Goal: Navigation & Orientation: Find specific page/section

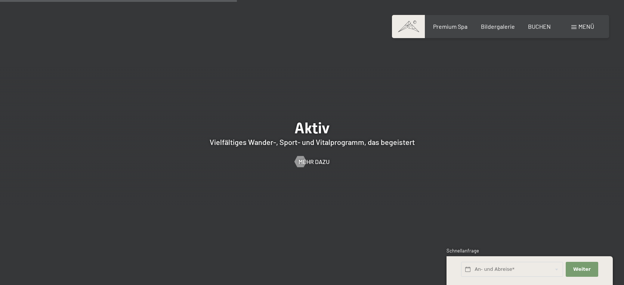
scroll to position [1554, 0]
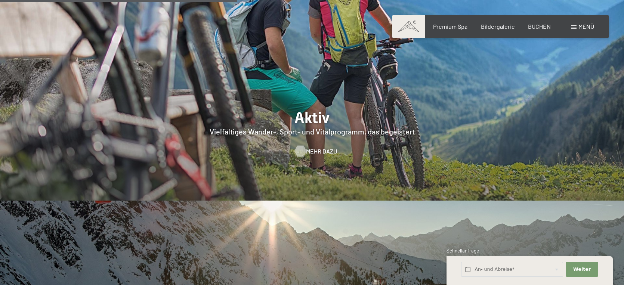
click at [309, 147] on span "Mehr dazu" at bounding box center [321, 151] width 31 height 8
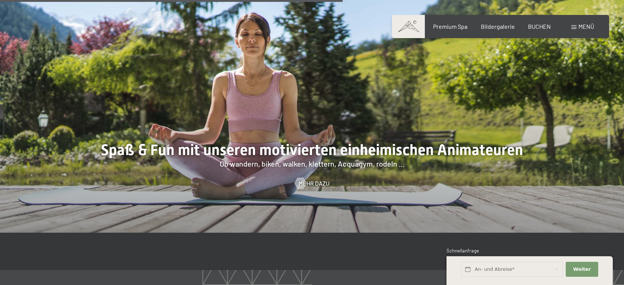
scroll to position [1134, 0]
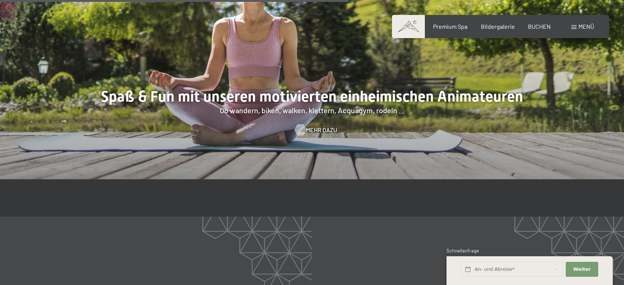
click at [322, 129] on span "Mehr dazu" at bounding box center [321, 130] width 31 height 8
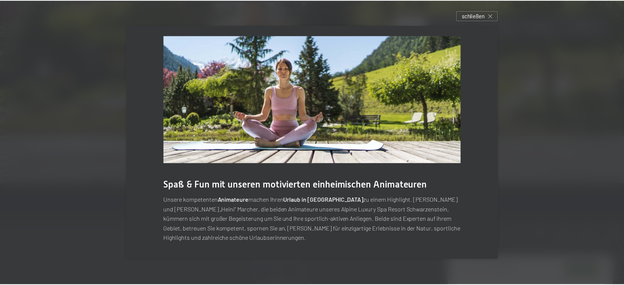
scroll to position [6, 0]
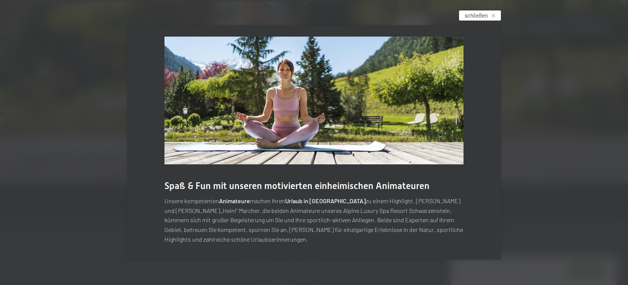
click at [483, 17] on span "schließen" at bounding box center [476, 16] width 23 height 8
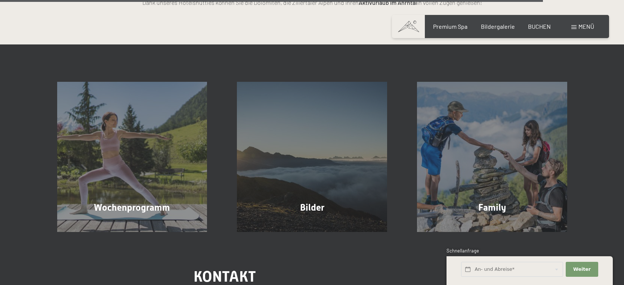
scroll to position [1825, 0]
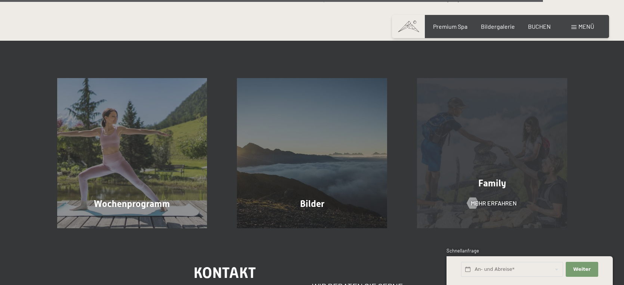
click at [501, 172] on div "Family Mehr erfahren" at bounding box center [492, 153] width 180 height 150
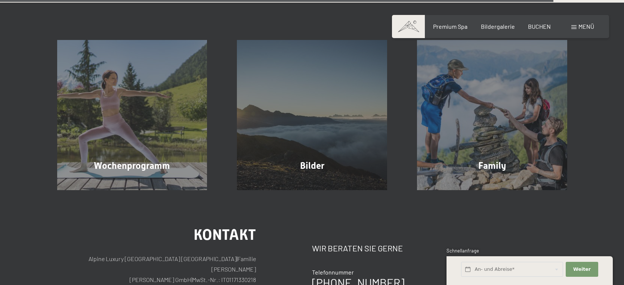
scroll to position [1880, 0]
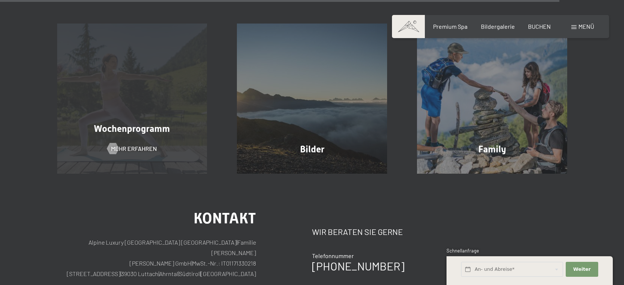
click at [154, 123] on span "Wochenprogramm" at bounding box center [132, 128] width 76 height 11
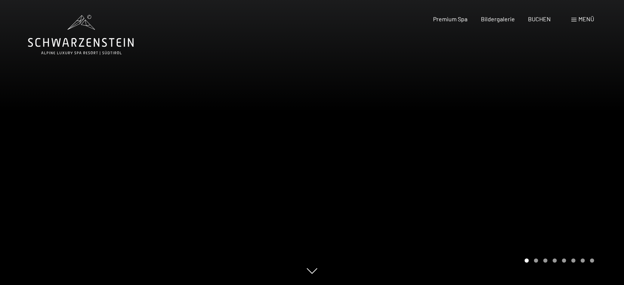
scroll to position [2, 0]
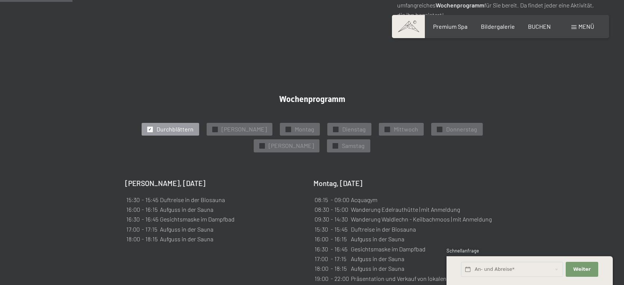
scroll to position [393, 0]
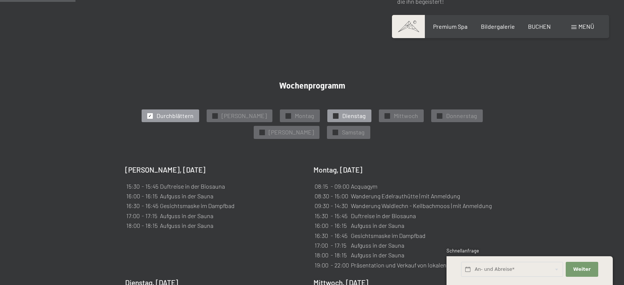
click at [327, 110] on div "✓ Dienstag" at bounding box center [349, 116] width 44 height 13
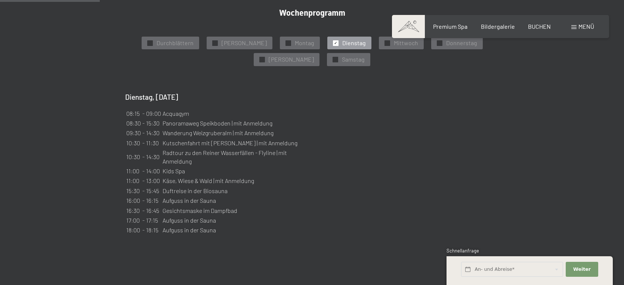
scroll to position [477, 0]
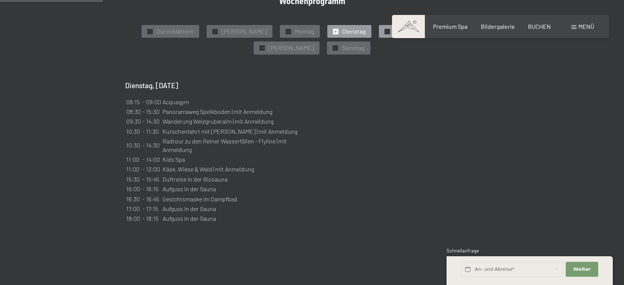
click at [394, 27] on span "Mittwoch" at bounding box center [406, 31] width 24 height 8
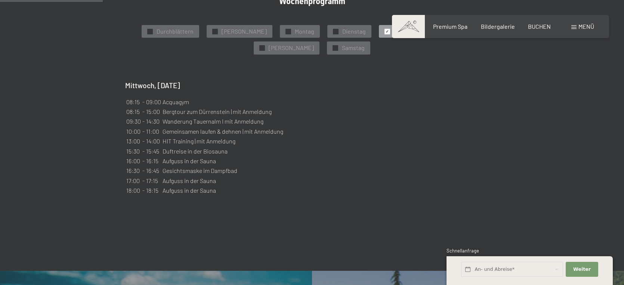
click at [247, 117] on td "Wanderung Tauernalm I mit Anmeldung" at bounding box center [222, 121] width 121 height 9
click at [314, 84] on div "Sonntag, 28.09.2025 15:30 - 15:45 Duftreise in der Biosauna 16:00 - 16:15 Aufgu…" at bounding box center [312, 139] width 374 height 116
drag, startPoint x: 360, startPoint y: 47, endPoint x: 360, endPoint y: 68, distance: 20.9
click at [360, 68] on div "✓ Durchblättern ✓ Sonntag ✓ Montag ✓ Dienstag ✓ Mittwoch ✓ Donnerstag ✓ Freitag…" at bounding box center [312, 110] width 374 height 171
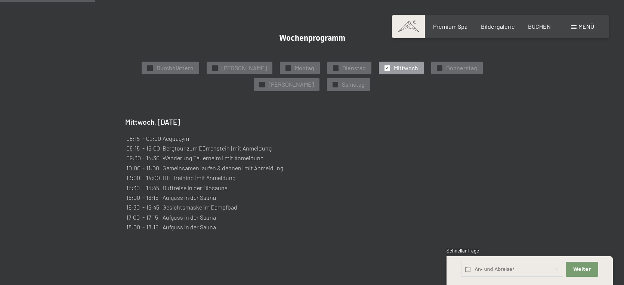
scroll to position [443, 0]
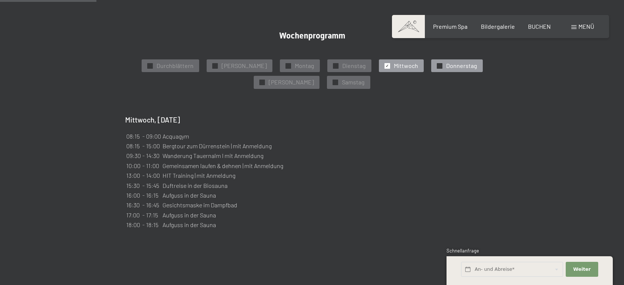
click at [438, 63] on span "✓" at bounding box center [439, 65] width 3 height 5
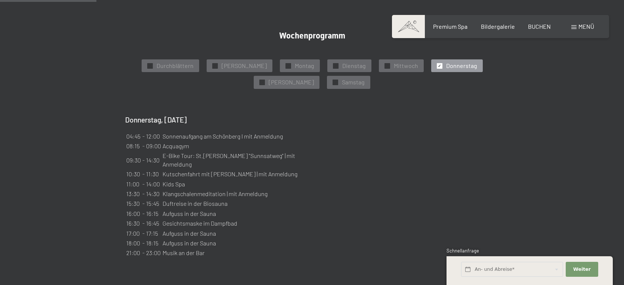
click at [438, 63] on span "✓" at bounding box center [439, 65] width 3 height 5
click at [314, 78] on span "Freitag" at bounding box center [291, 82] width 45 height 8
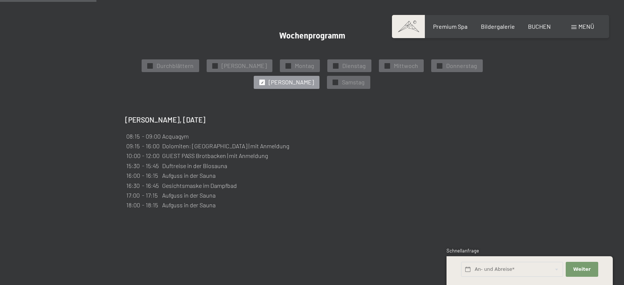
click at [314, 78] on span "Freitag" at bounding box center [291, 82] width 45 height 8
click at [342, 78] on span "Samstag" at bounding box center [353, 82] width 23 height 8
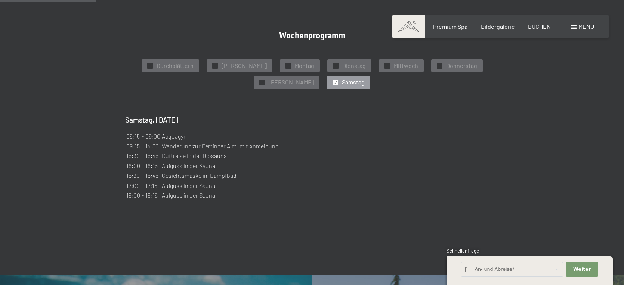
click at [342, 78] on span "Samstag" at bounding box center [353, 82] width 23 height 8
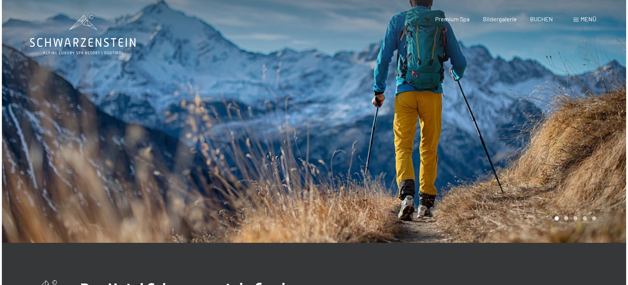
scroll to position [0, 0]
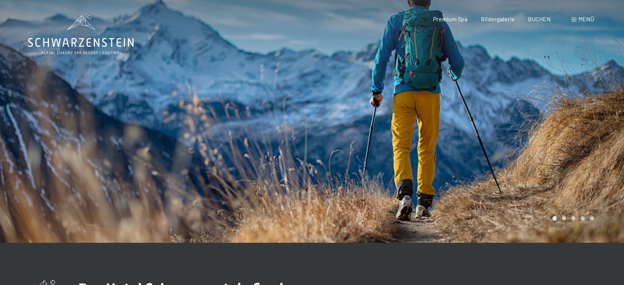
click at [578, 21] on div "Menü" at bounding box center [583, 19] width 23 height 8
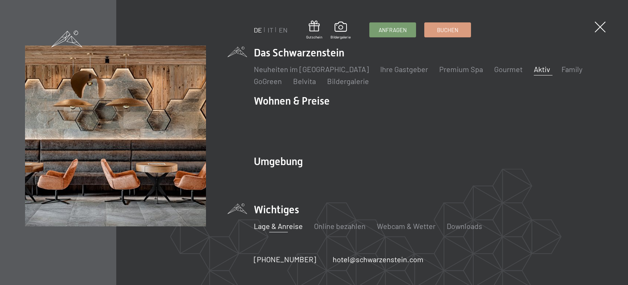
click at [277, 224] on link "Lage & Anreise" at bounding box center [278, 226] width 49 height 9
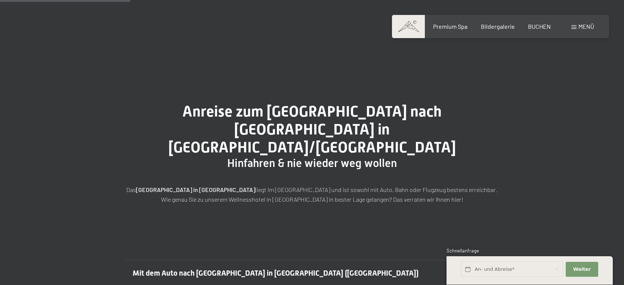
scroll to position [220, 0]
